Goal: Information Seeking & Learning: Learn about a topic

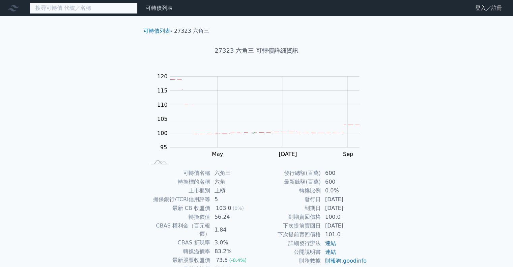
click at [73, 9] on input at bounding box center [84, 7] width 108 height 11
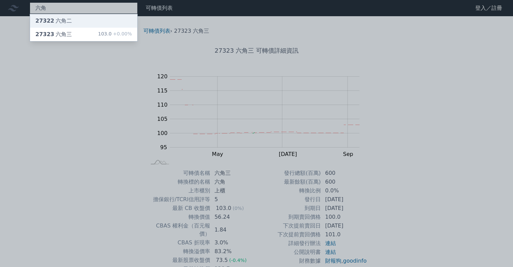
type input "六角"
click at [91, 20] on div "27322 六角二" at bounding box center [83, 20] width 107 height 13
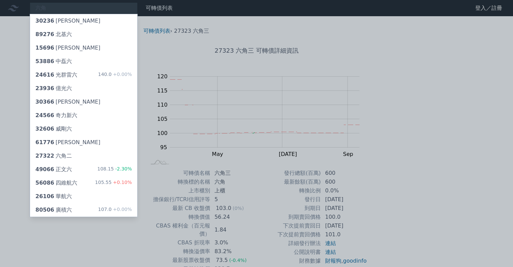
click at [199, 150] on div at bounding box center [256, 133] width 513 height 267
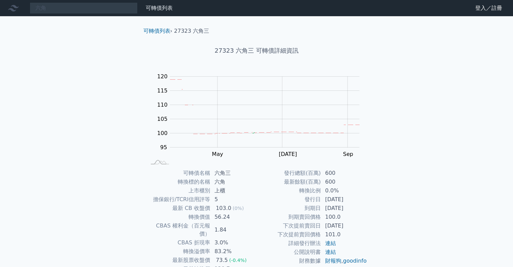
scroll to position [34, 0]
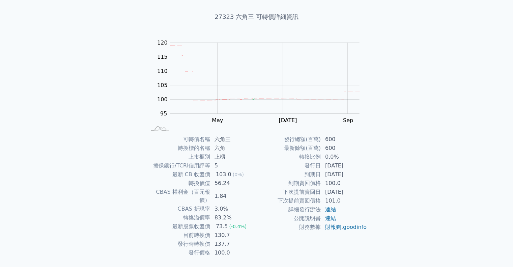
click at [154, 195] on td "CBAS 權利金（百元報價）" at bounding box center [178, 196] width 64 height 17
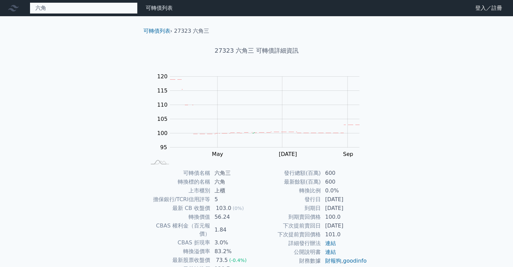
click at [66, 7] on div "六角 30236 信邦六 89276 北基六 15696 濱川六 53886 中磊六 24616 光群雷六 140.0 +0.00% 23936 億光六 30…" at bounding box center [84, 7] width 108 height 11
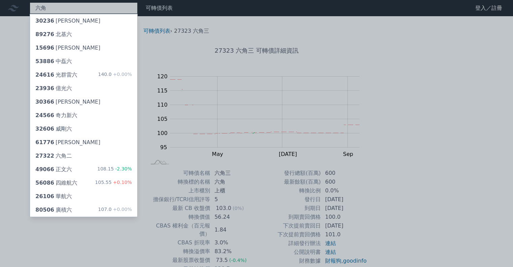
type input "六"
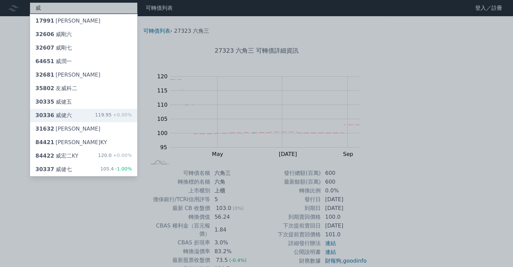
type input "威"
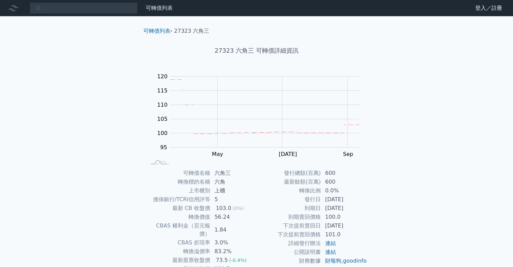
click at [78, 114] on div "威 可轉債列表 財務數據 可轉債列表 財務數據 登入／註冊 登入／註冊 可轉債列表 › 27323 六角三 27323 六角三 可轉債詳細資訊 Zoom Ou…" at bounding box center [256, 160] width 513 height 320
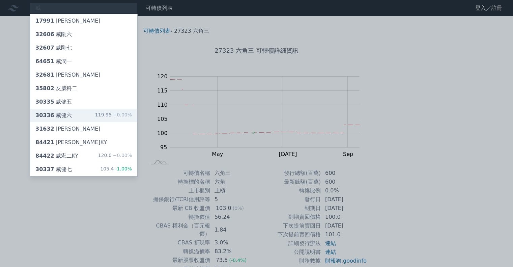
click at [78, 114] on div "30336 威健六 119.95 +0.00%" at bounding box center [83, 115] width 107 height 13
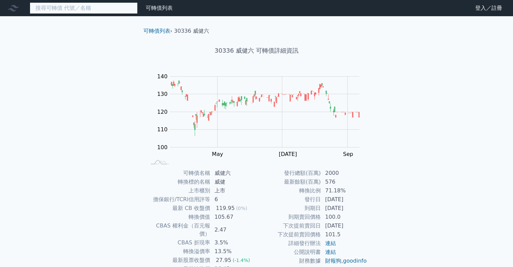
click at [88, 2] on input at bounding box center [84, 7] width 108 height 11
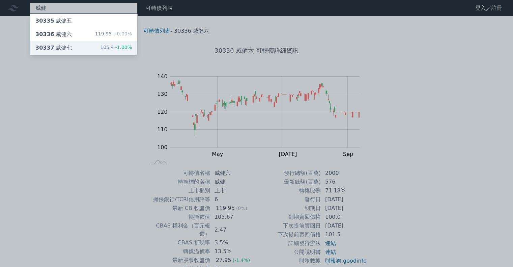
type input "威健"
click at [96, 43] on div "威健 30335 威健五 30336 威健六 119.95 +0.00% 30337 威健七 105.4 -1.00% 可轉債列表 財務數據 可轉債列表 財務…" at bounding box center [256, 160] width 513 height 320
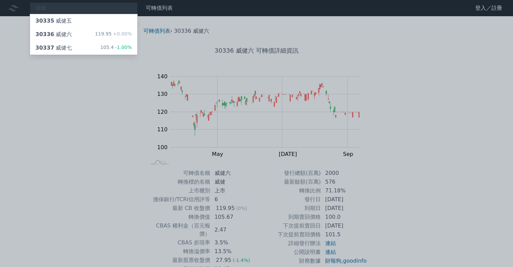
click at [96, 43] on div "30337 威健七 105.4 -1.00%" at bounding box center [83, 47] width 107 height 13
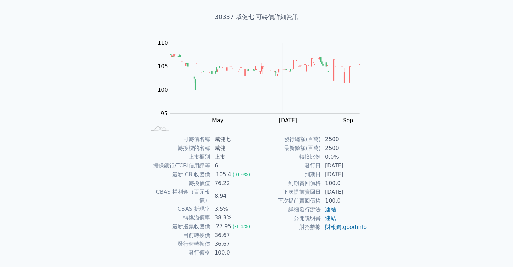
scroll to position [46, 0]
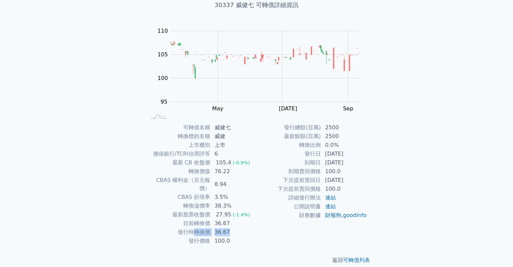
drag, startPoint x: 239, startPoint y: 225, endPoint x: 192, endPoint y: 224, distance: 47.3
click at [192, 228] on tr "發行時轉換價 36.67" at bounding box center [201, 232] width 111 height 9
click at [142, 221] on div "可轉債名稱 威健七 轉換標的名稱 威健 上市櫃別 上市 擔保銀行/TCRI信用評等 6 最新 CB 收盤價 105.4 (-0.9%) 轉換價值 76.22 …" at bounding box center [256, 184] width 237 height 122
drag, startPoint x: 233, startPoint y: 225, endPoint x: 238, endPoint y: 225, distance: 4.4
click at [238, 228] on tr "發行時轉換價 36.67" at bounding box center [201, 232] width 111 height 9
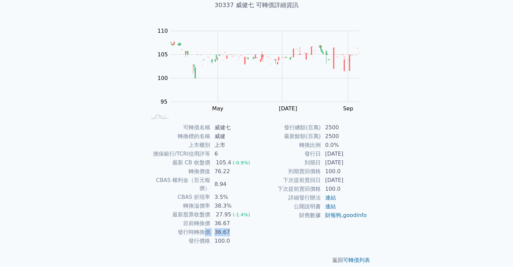
click at [237, 228] on td "36.67" at bounding box center [234, 232] width 46 height 9
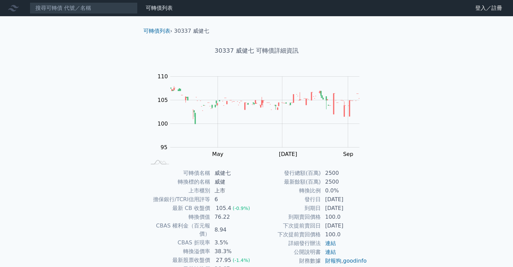
scroll to position [46, 0]
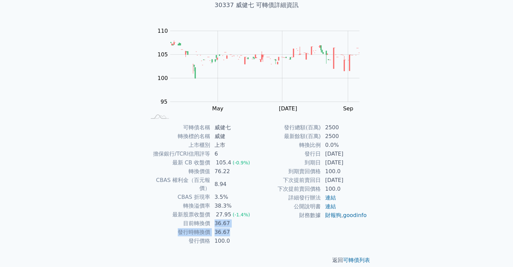
drag, startPoint x: 221, startPoint y: 215, endPoint x: 230, endPoint y: 221, distance: 10.7
click at [230, 221] on tbody "可轉債名稱 威健七 轉換標的名稱 威健 上市櫃別 上市 擔保銀行/TCRI信用評等 6 最新 CB 收盤價 105.4 (-0.9%) 轉換價值 76.22 …" at bounding box center [201, 184] width 111 height 122
click at [246, 228] on td "36.67" at bounding box center [234, 232] width 46 height 9
drag, startPoint x: 217, startPoint y: 204, endPoint x: 247, endPoint y: 222, distance: 35.0
click at [247, 222] on tbody "可轉債名稱 威健七 轉換標的名稱 威健 上市櫃別 上市 擔保銀行/TCRI信用評等 6 最新 CB 收盤價 105.4 (-0.9%) 轉換價值 76.22 …" at bounding box center [201, 184] width 111 height 122
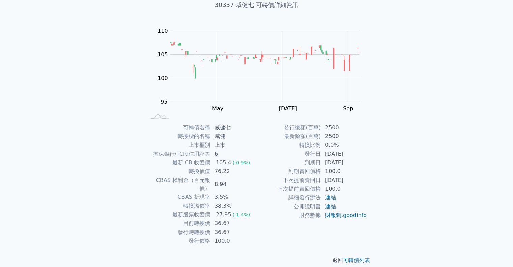
click at [247, 236] on td "100.0" at bounding box center [234, 240] width 46 height 9
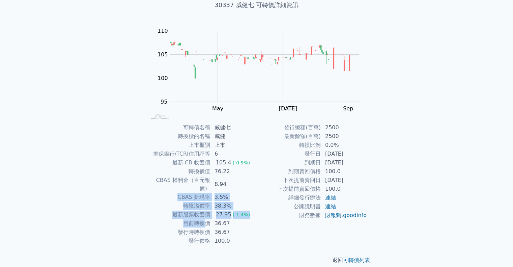
drag, startPoint x: 204, startPoint y: 215, endPoint x: 177, endPoint y: 185, distance: 40.4
click at [177, 185] on tbody "可轉債名稱 威健七 轉換標的名稱 威健 上市櫃別 上市 擔保銀行/TCRI信用評等 6 最新 CB 收盤價 105.4 (-0.9%) 轉換價值 76.22 …" at bounding box center [201, 184] width 111 height 122
click at [180, 193] on td "CBAS 折現率" at bounding box center [178, 197] width 64 height 9
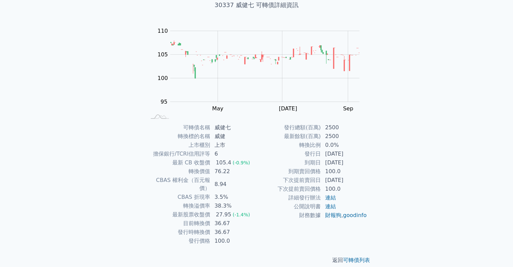
scroll to position [0, 0]
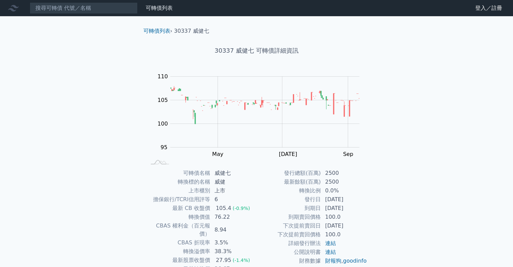
drag, startPoint x: 146, startPoint y: 198, endPoint x: 62, endPoint y: 163, distance: 90.9
click at [62, 163] on div "可轉債列表 財務數據 可轉債列表 財務數據 登入／註冊 登入／註冊 可轉債列表 › 30337 威健七 30337 威健七 可轉債詳細資訊 Zoom Out …" at bounding box center [256, 160] width 513 height 320
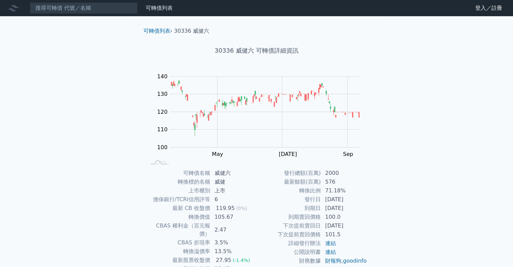
scroll to position [34, 0]
